Goal: Information Seeking & Learning: Learn about a topic

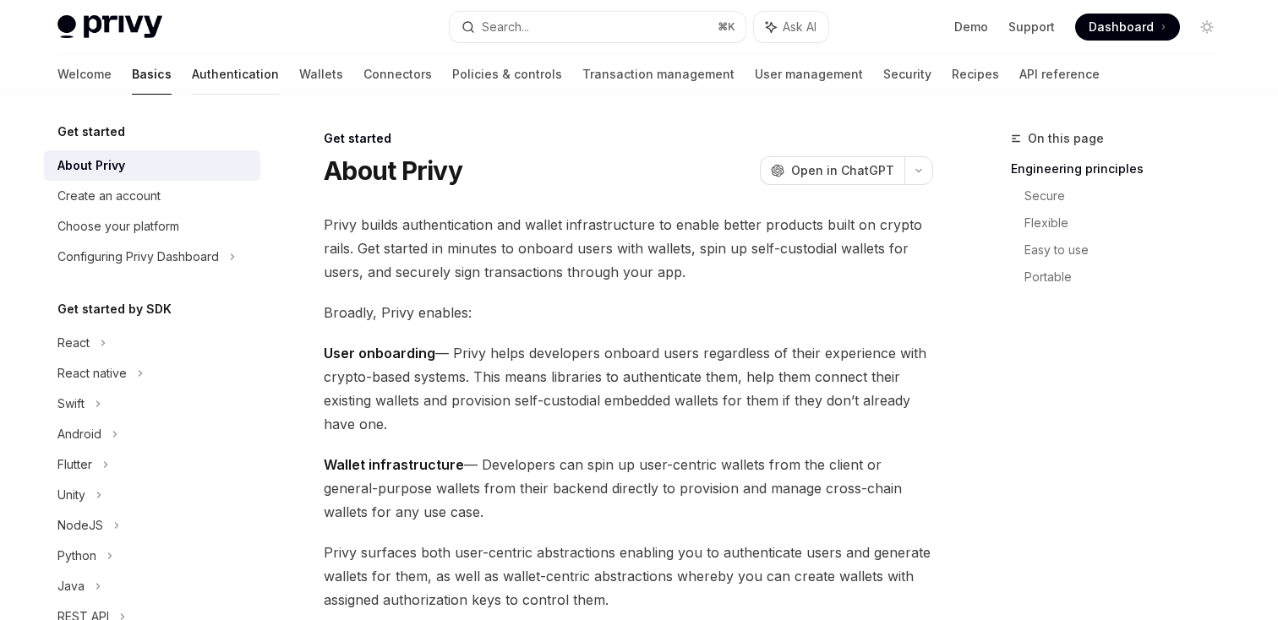
click at [192, 66] on link "Authentication" at bounding box center [235, 74] width 87 height 41
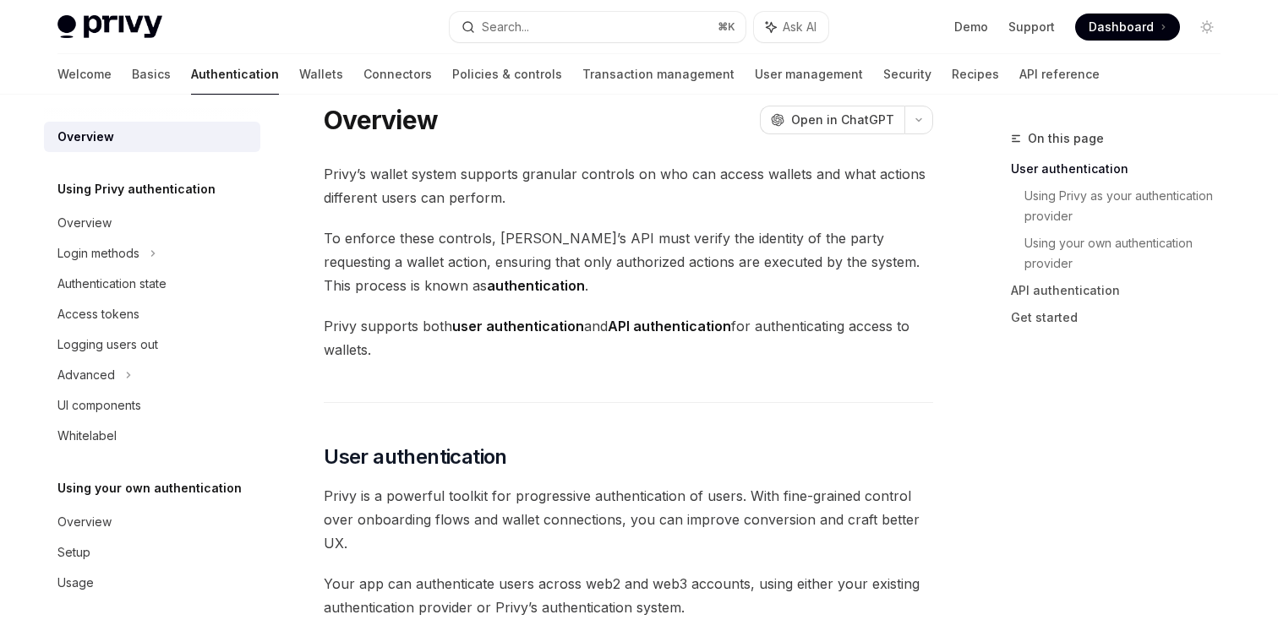
scroll to position [31, 0]
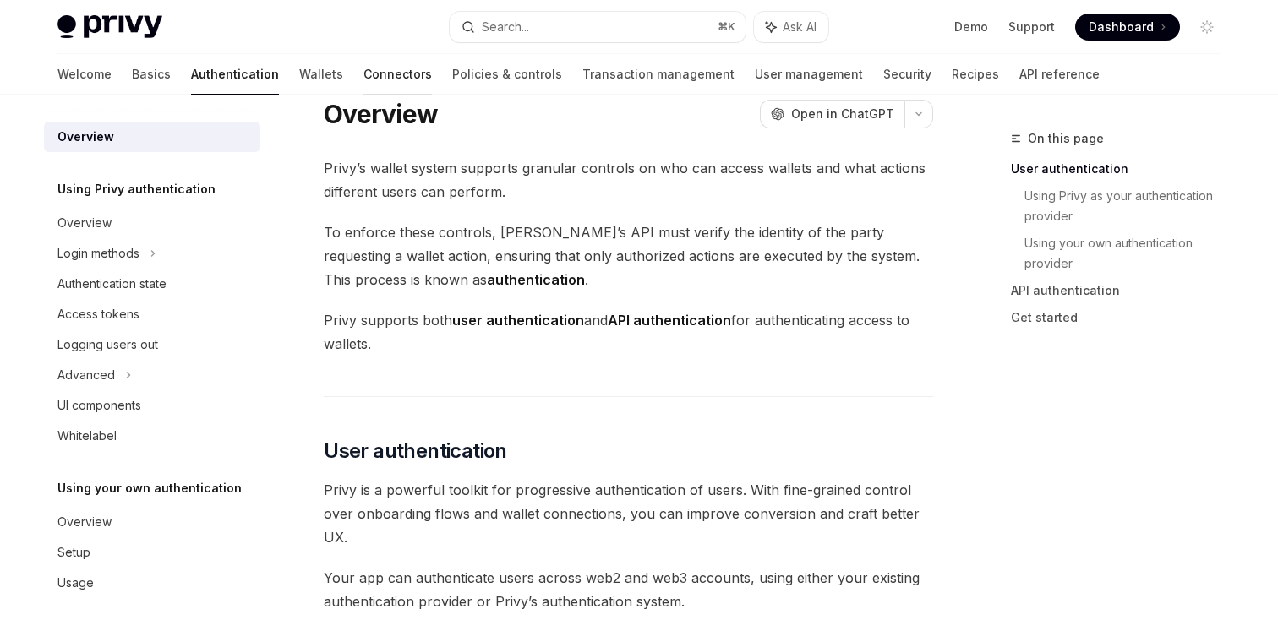
click at [363, 62] on link "Connectors" at bounding box center [397, 74] width 68 height 41
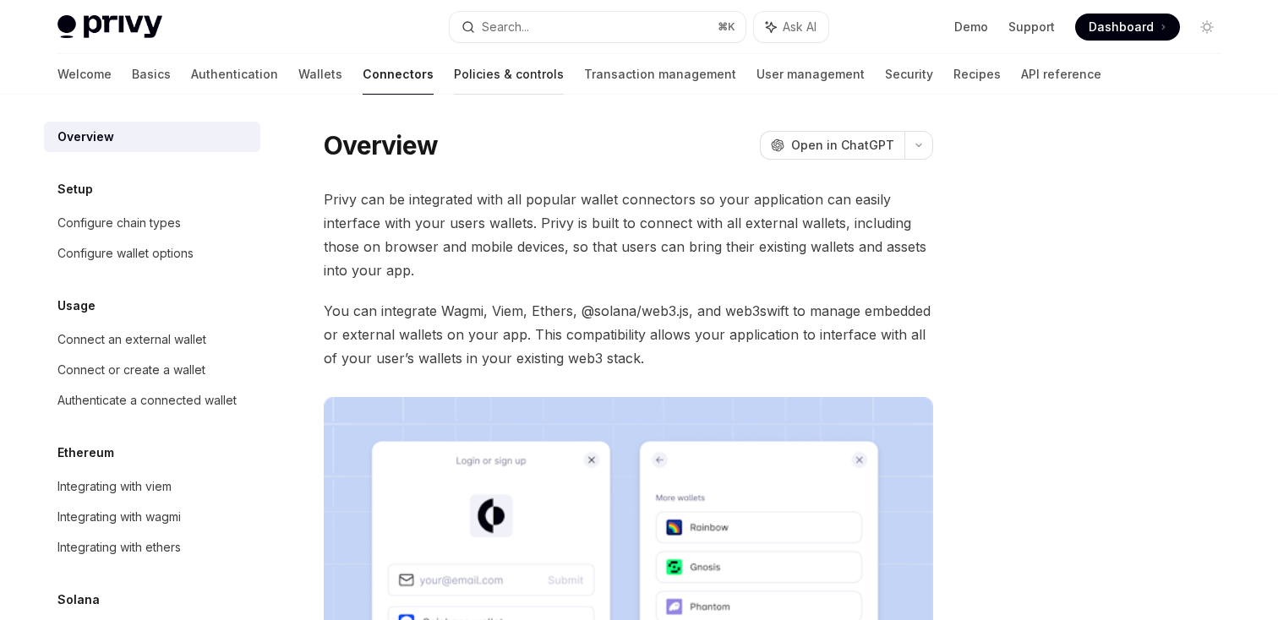
click at [454, 80] on link "Policies & controls" at bounding box center [509, 74] width 110 height 41
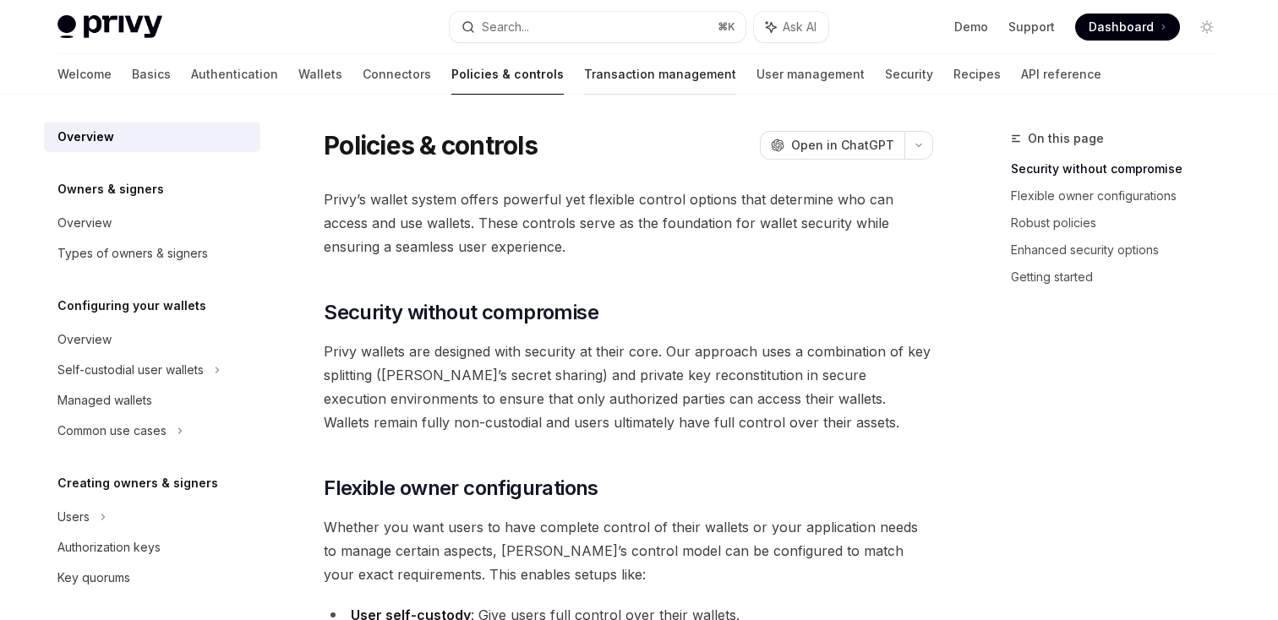
click at [584, 81] on link "Transaction management" at bounding box center [660, 74] width 152 height 41
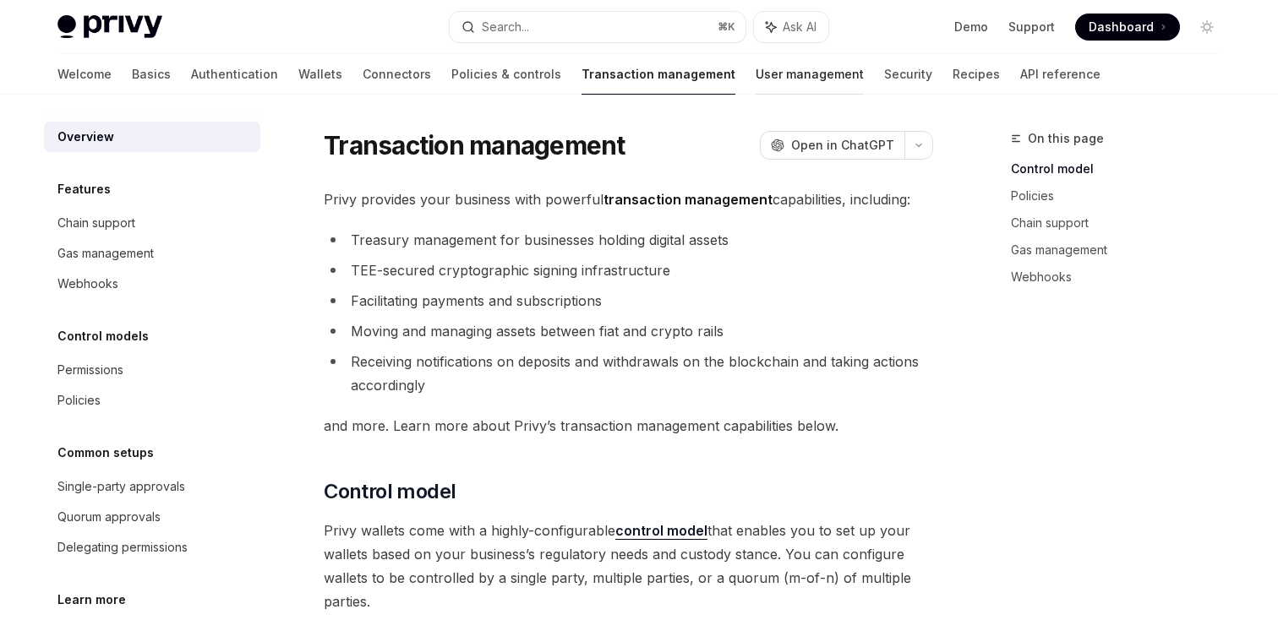
click at [756, 76] on link "User management" at bounding box center [810, 74] width 108 height 41
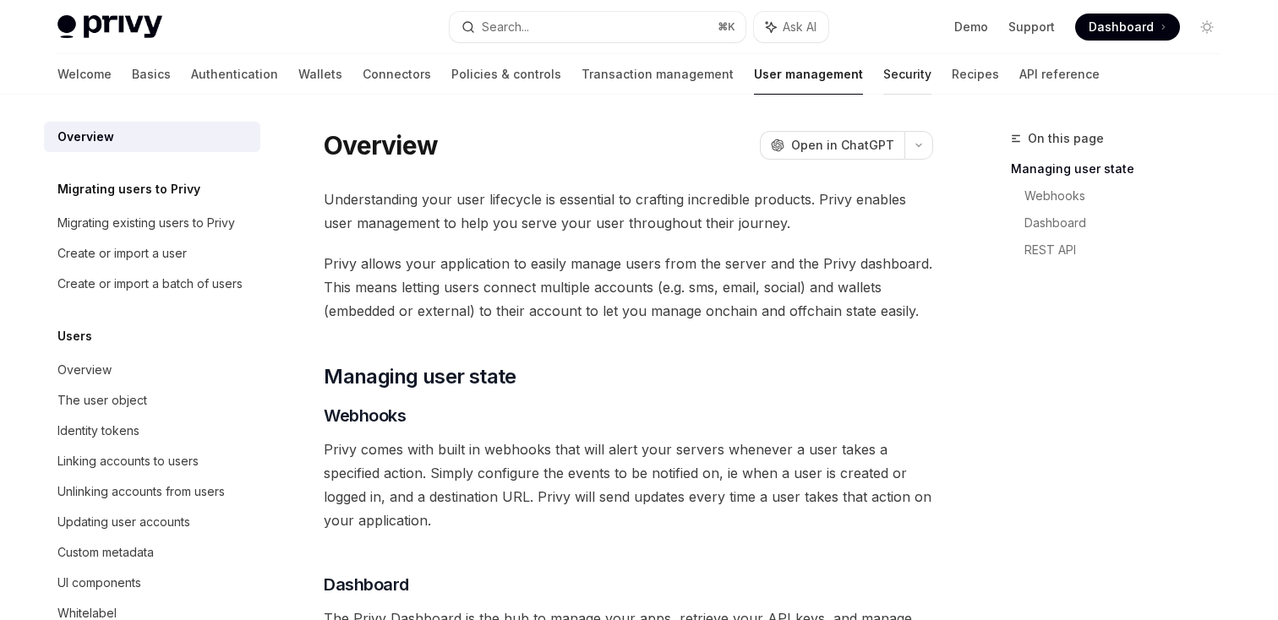
click at [883, 67] on link "Security" at bounding box center [907, 74] width 48 height 41
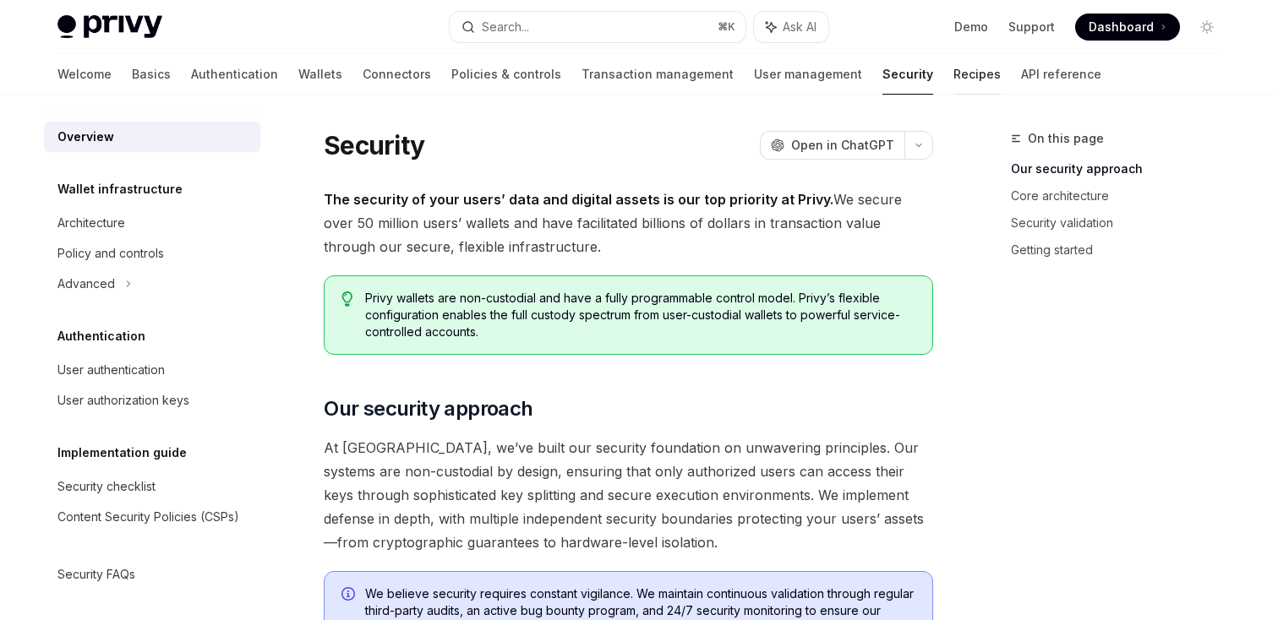
click at [953, 77] on link "Recipes" at bounding box center [976, 74] width 47 height 41
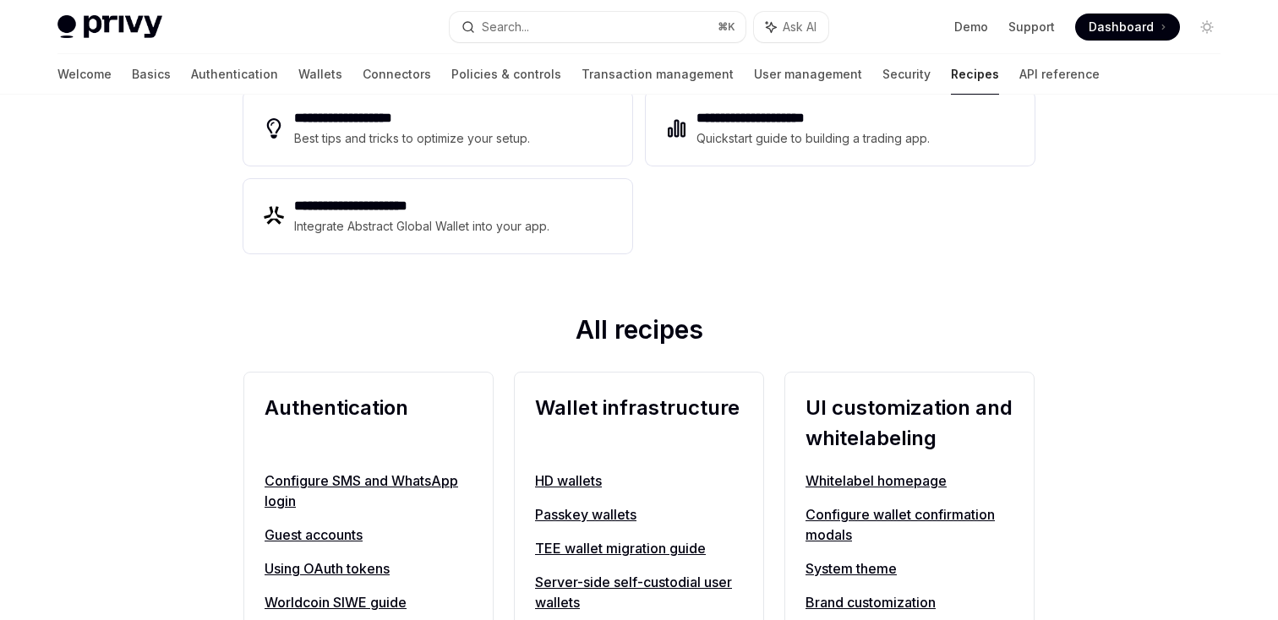
scroll to position [566, 0]
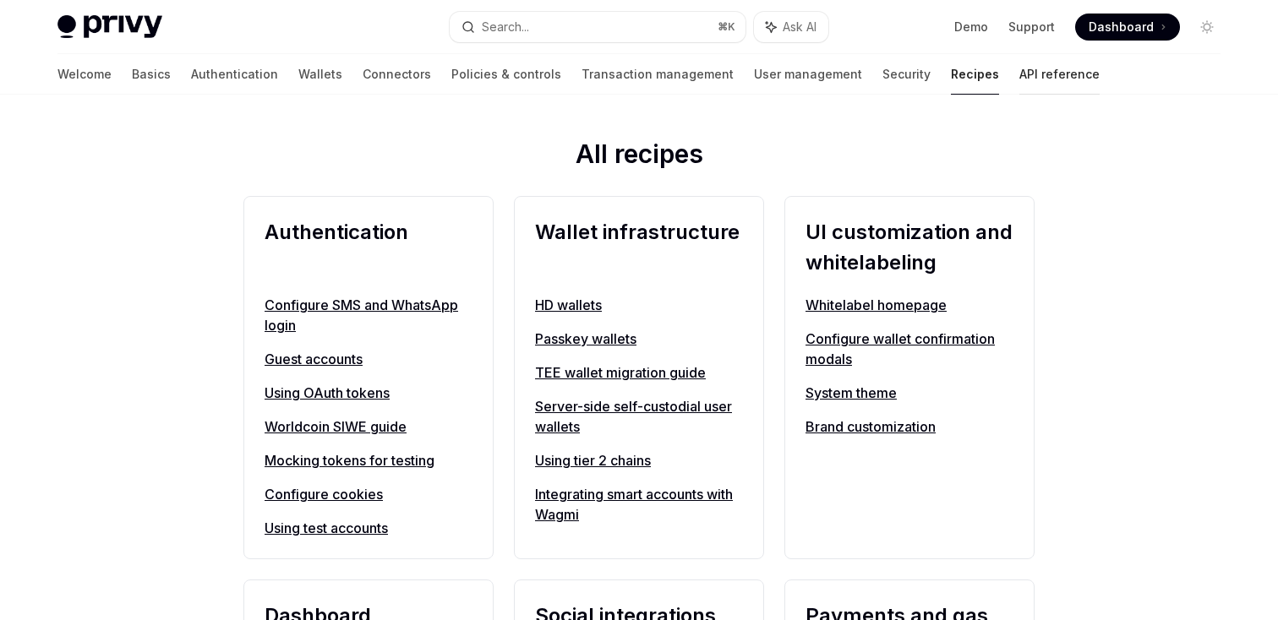
click at [1019, 78] on link "API reference" at bounding box center [1059, 74] width 80 height 41
type textarea "*"
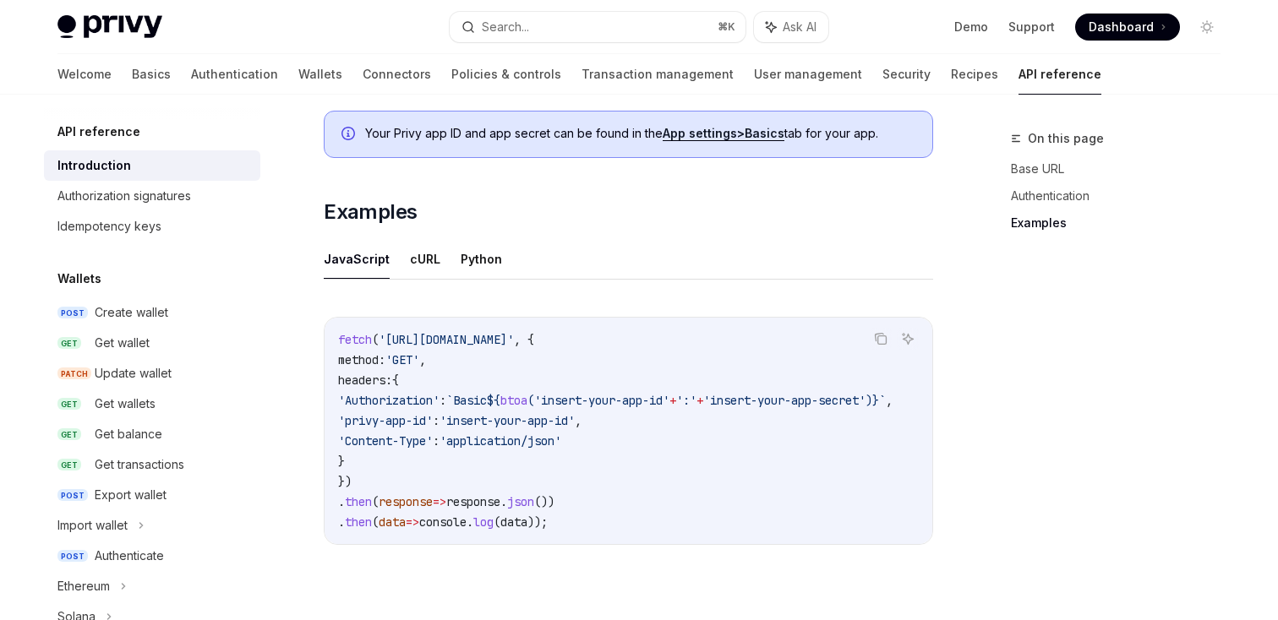
scroll to position [562, 0]
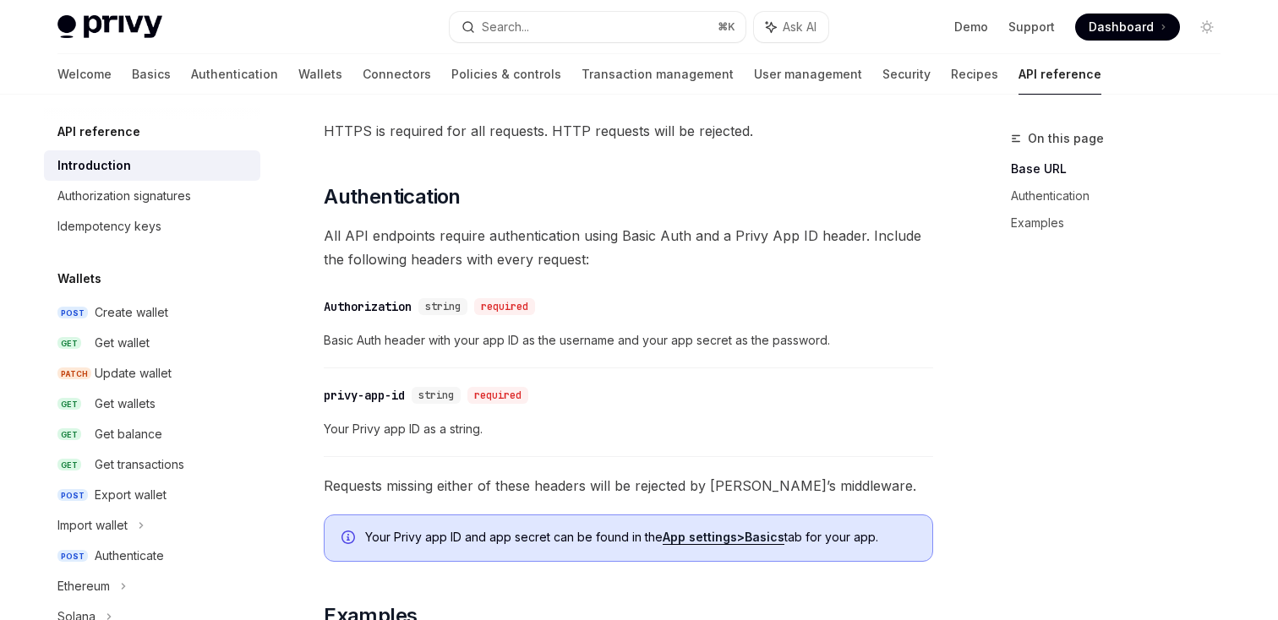
click at [844, 61] on div "Welcome Basics Authentication Wallets Connectors Policies & controls Transactio…" at bounding box center [579, 74] width 1044 height 41
click at [951, 66] on link "Recipes" at bounding box center [974, 74] width 47 height 41
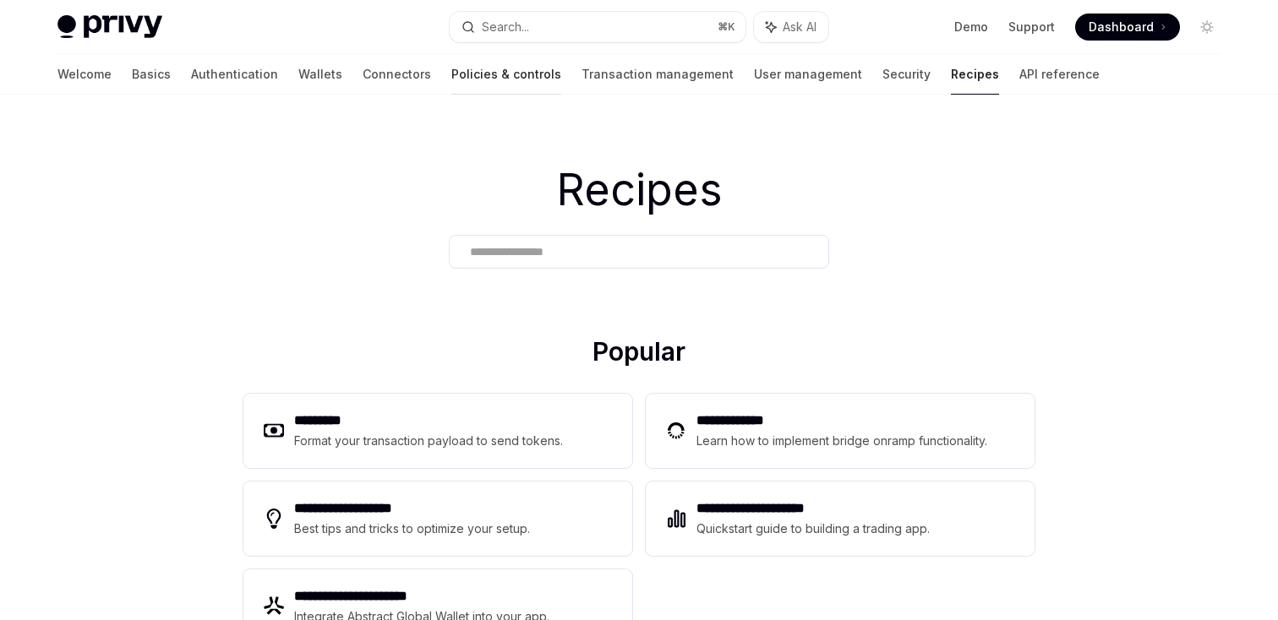
click at [451, 71] on link "Policies & controls" at bounding box center [506, 74] width 110 height 41
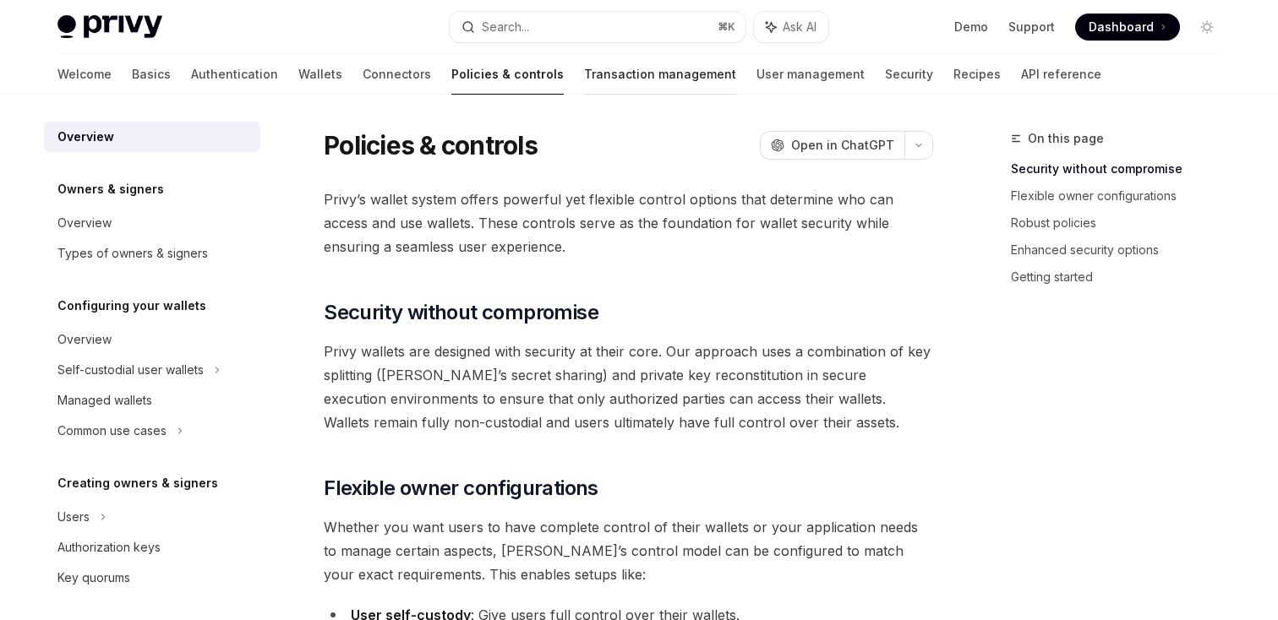
click at [584, 70] on link "Transaction management" at bounding box center [660, 74] width 152 height 41
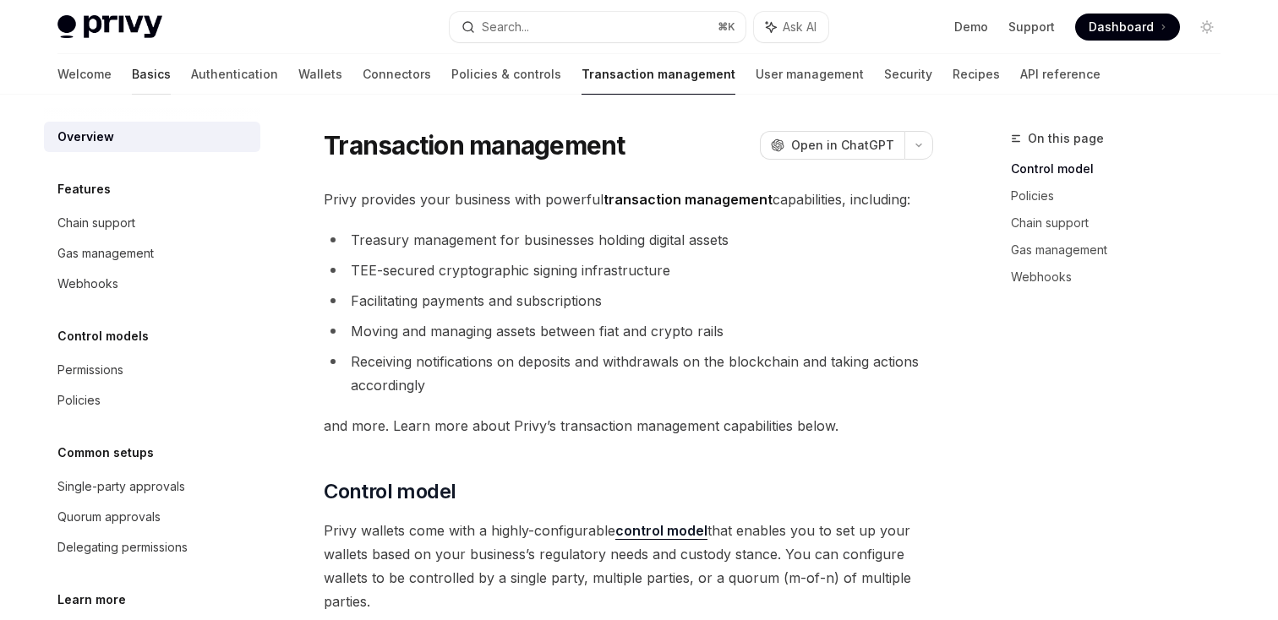
click at [132, 65] on link "Basics" at bounding box center [151, 74] width 39 height 41
type textarea "*"
